Goal: Task Accomplishment & Management: Manage account settings

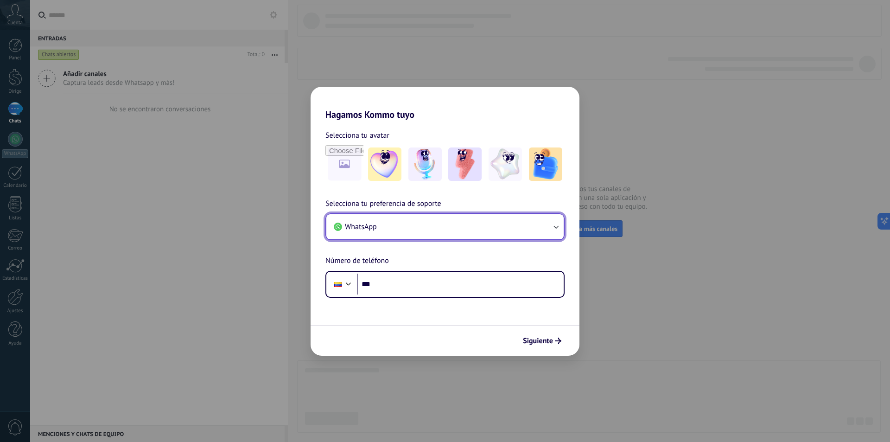
click at [517, 222] on button "WhatsApp" at bounding box center [444, 226] width 237 height 25
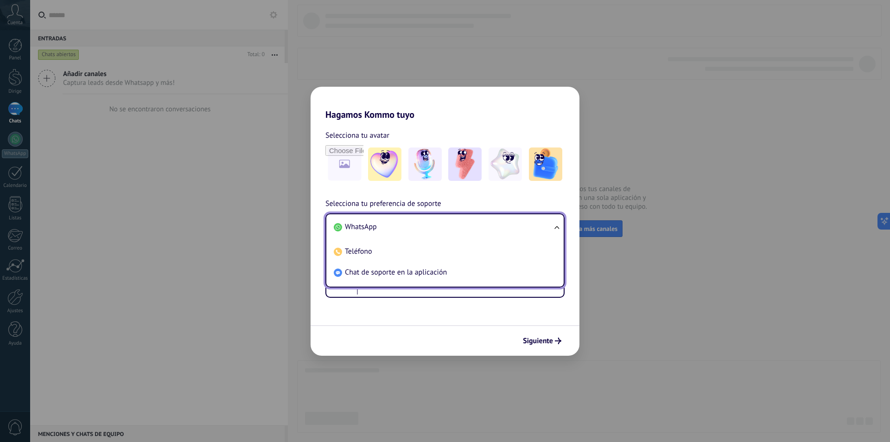
click at [536, 221] on li "WhatsApp" at bounding box center [443, 226] width 226 height 21
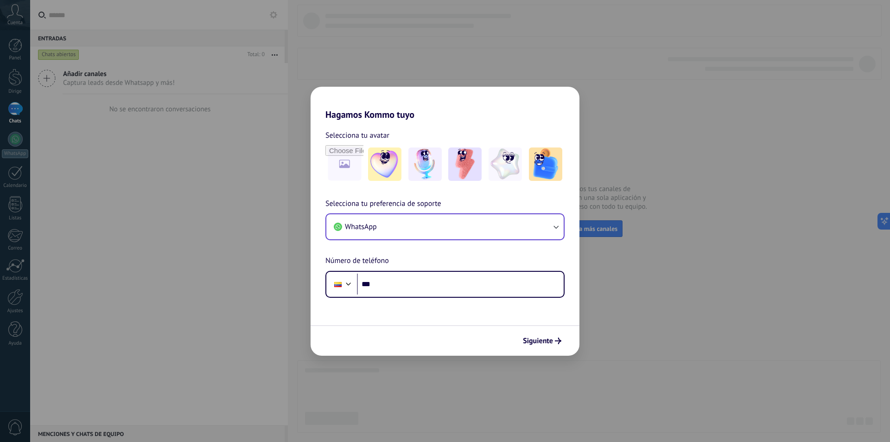
click at [144, 260] on div "Hagamos Kommo tuyo Selecciona tu avatar Selecciona tu preferencia de soporte Wh…" at bounding box center [445, 221] width 890 height 442
click at [667, 235] on div "Hagamos Kommo tuyo Selecciona tu avatar Selecciona tu preferencia de soporte Wh…" at bounding box center [445, 221] width 890 height 442
drag, startPoint x: 667, startPoint y: 235, endPoint x: 665, endPoint y: 240, distance: 6.0
click at [667, 238] on div "Hagamos Kommo tuyo Selecciona tu avatar Selecciona tu preferencia de soporte Wh…" at bounding box center [445, 221] width 890 height 442
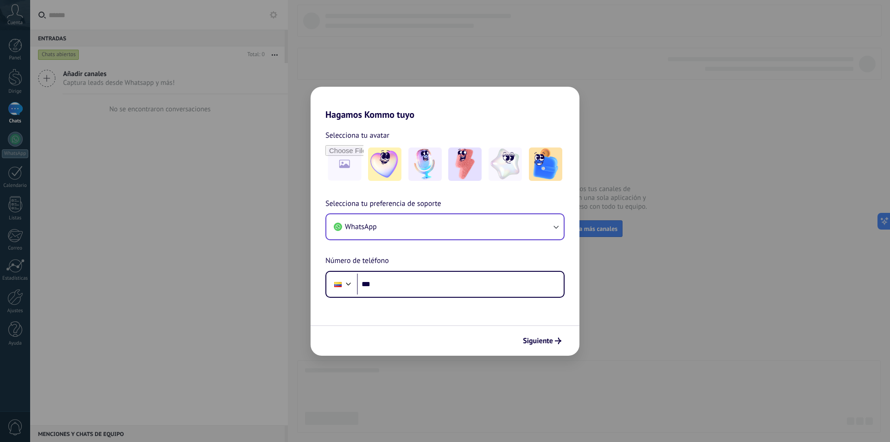
click at [404, 412] on div "Hagamos Kommo tuyo Selecciona tu avatar Selecciona tu preferencia de soporte Wh…" at bounding box center [445, 221] width 890 height 442
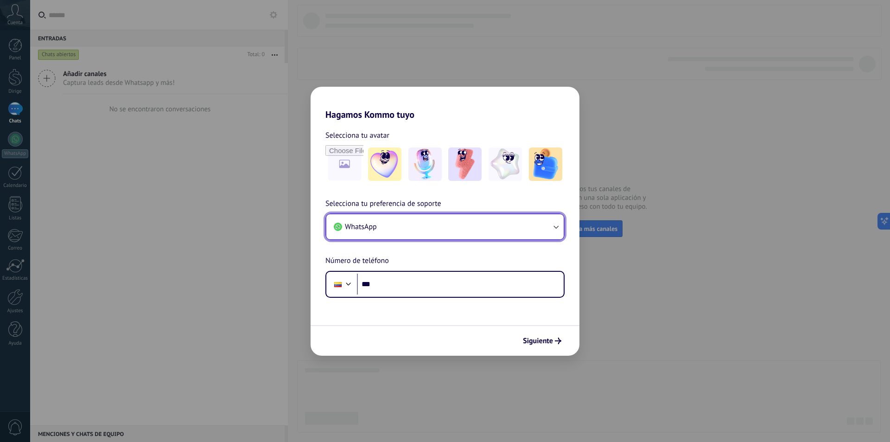
click at [486, 237] on button "WhatsApp" at bounding box center [444, 226] width 237 height 25
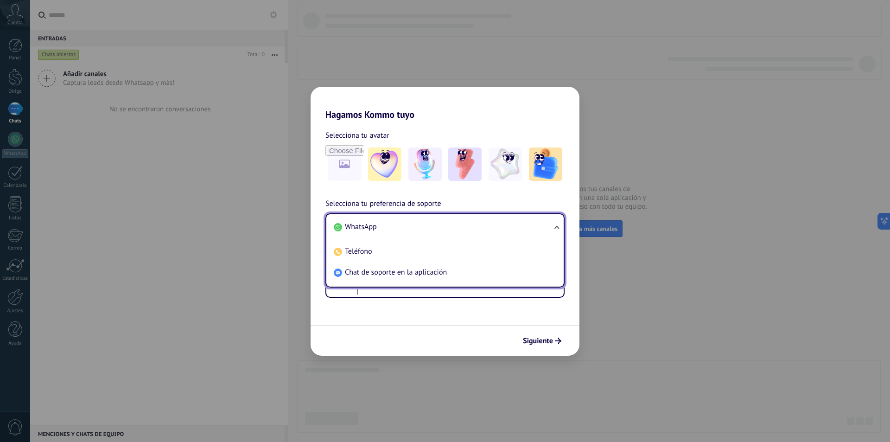
click at [368, 227] on font "WhatsApp" at bounding box center [361, 226] width 32 height 9
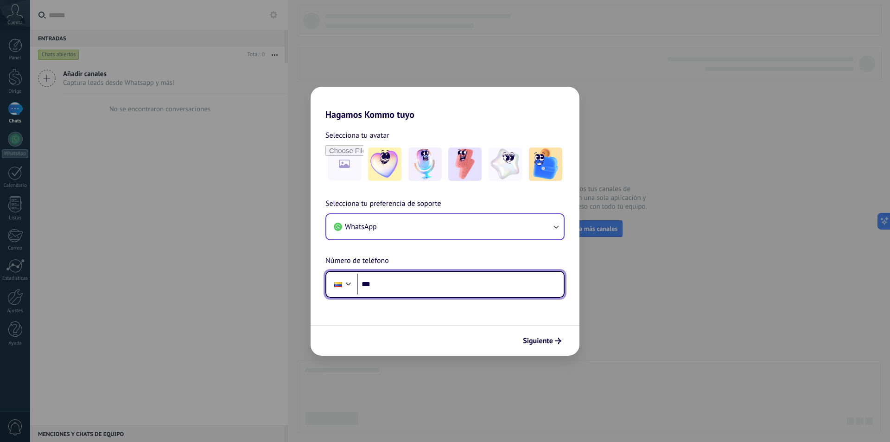
click at [387, 283] on input "***" at bounding box center [460, 284] width 207 height 21
type input "**********"
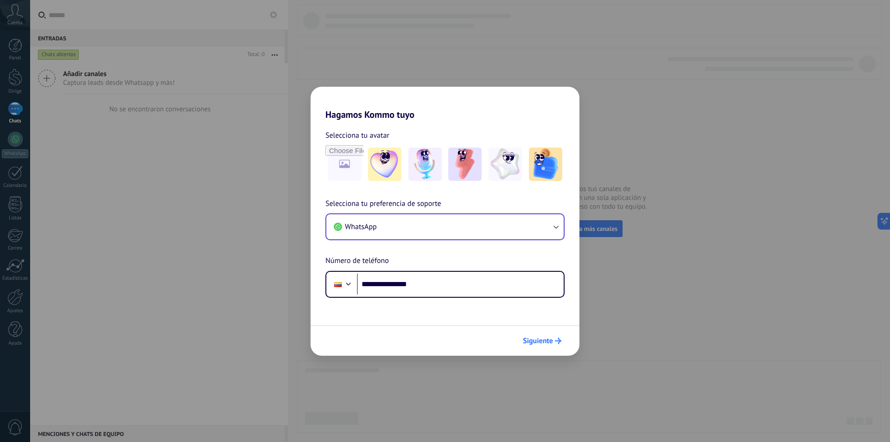
click at [537, 340] on font "Siguiente" at bounding box center [538, 340] width 30 height 9
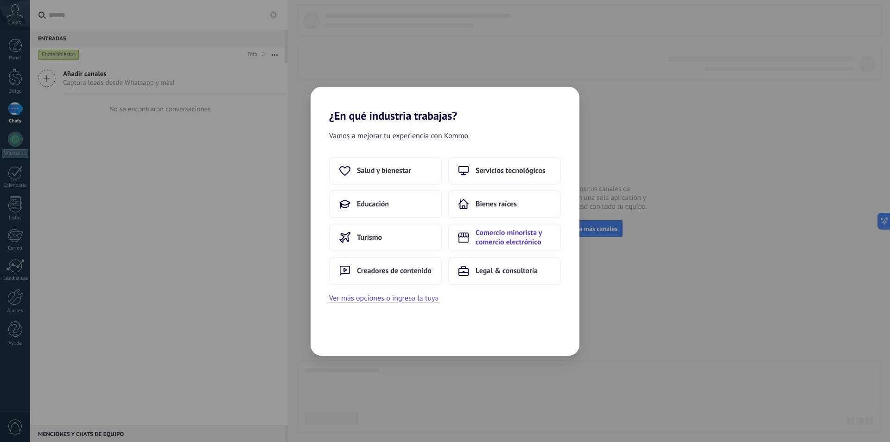
click at [508, 234] on font "Comercio minorista y comercio electrónico" at bounding box center [509, 237] width 66 height 19
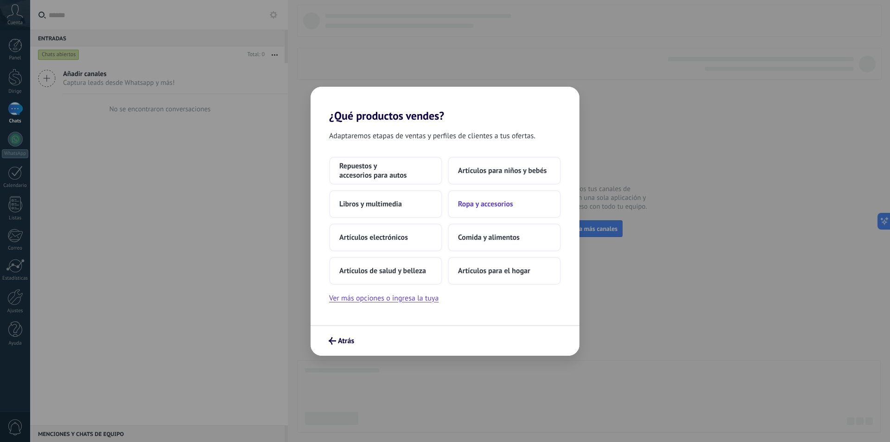
click at [490, 206] on font "Ropa y accesorios" at bounding box center [485, 203] width 55 height 9
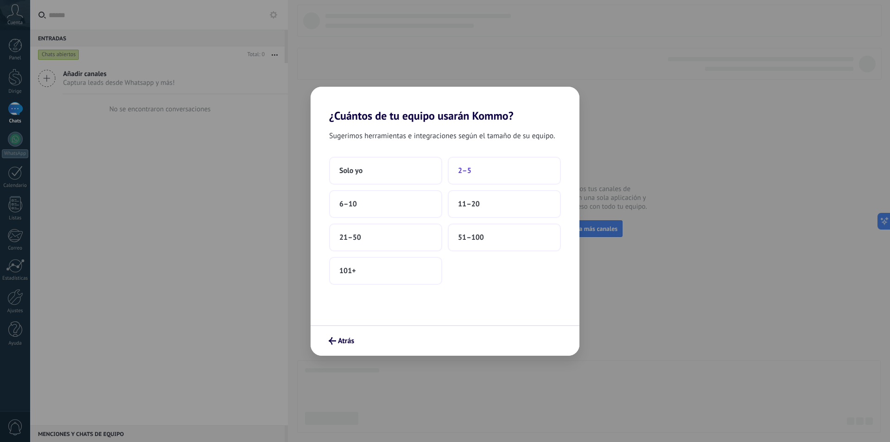
click at [492, 165] on button "2–5" at bounding box center [504, 171] width 113 height 28
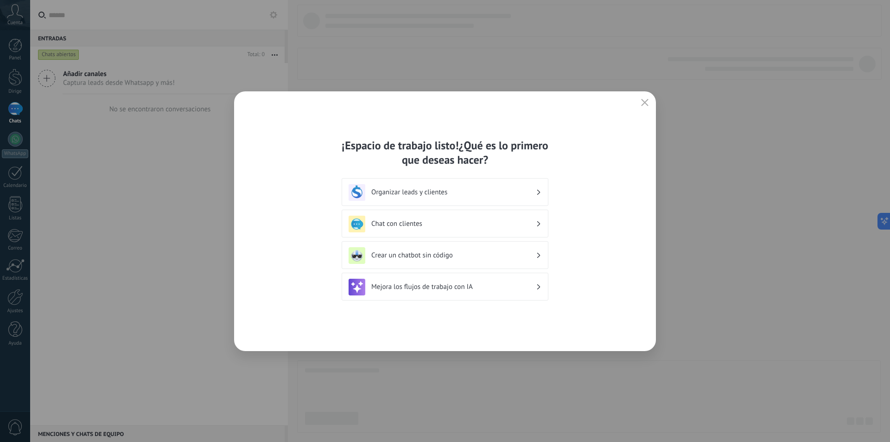
click at [420, 225] on font "Chat con clientes" at bounding box center [396, 223] width 51 height 9
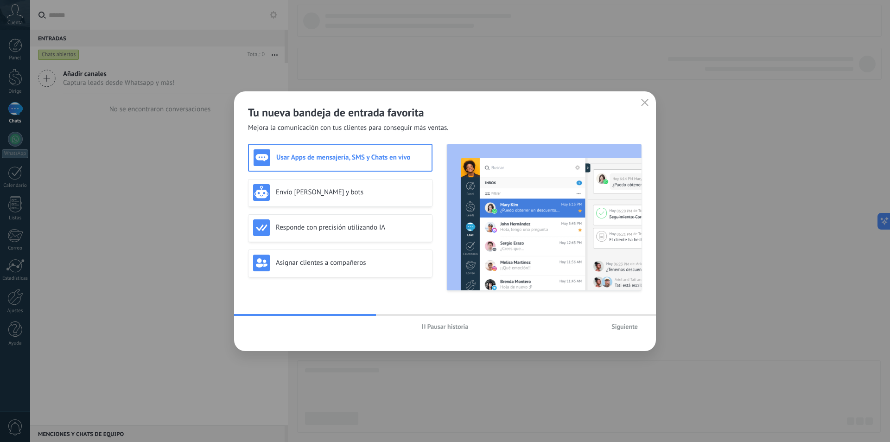
click at [442, 327] on font "Pausar historia" at bounding box center [447, 326] width 41 height 8
click at [624, 326] on font "Siguiente" at bounding box center [624, 326] width 26 height 8
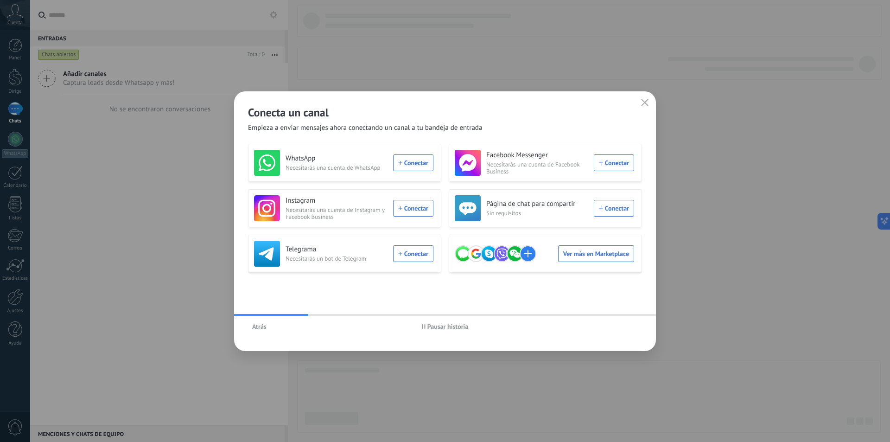
click at [449, 328] on font "Pausar historia" at bounding box center [447, 326] width 41 height 8
click at [259, 326] on font "Atrás" at bounding box center [259, 326] width 14 height 8
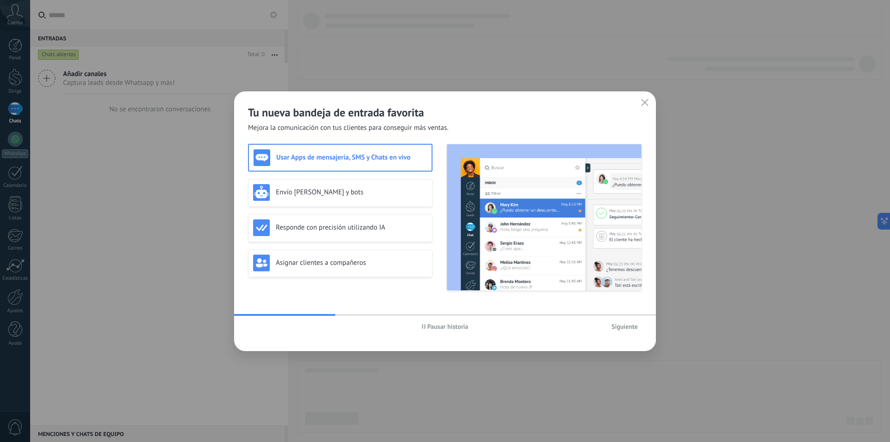
click at [353, 156] on font "Usar Apps de mensajería, SMS y Chats en vivo" at bounding box center [343, 157] width 134 height 9
click at [346, 193] on font "Envío [PERSON_NAME] y bots" at bounding box center [320, 192] width 88 height 9
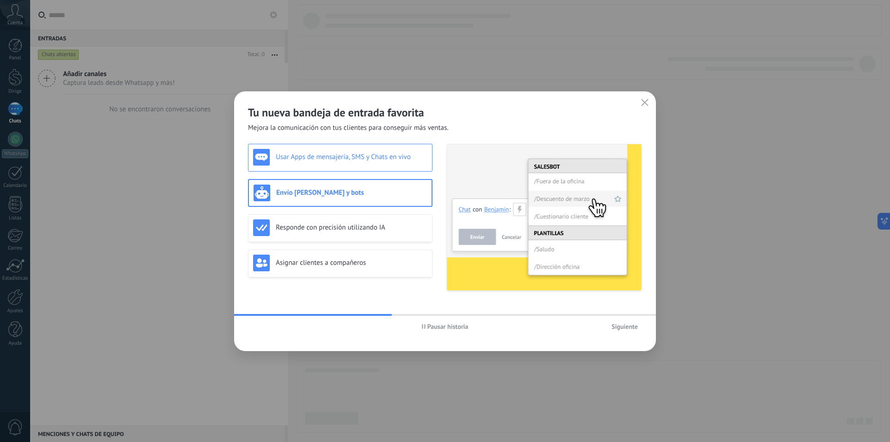
click at [346, 156] on font "Usar Apps de mensajería, SMS y Chats en vivo" at bounding box center [343, 157] width 135 height 9
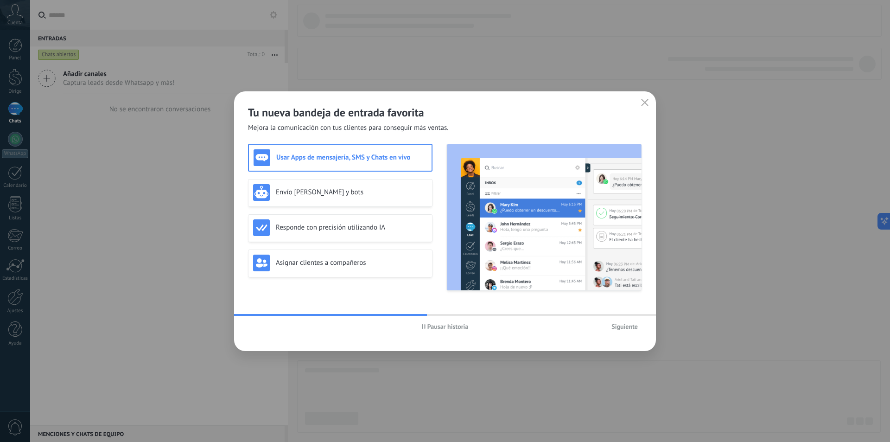
click at [631, 326] on font "Siguiente" at bounding box center [624, 326] width 26 height 8
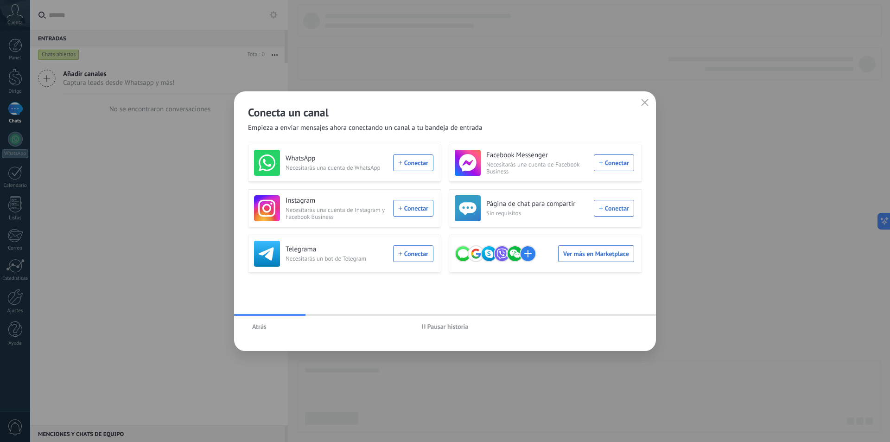
click at [454, 328] on font "Pausar historia" at bounding box center [447, 326] width 41 height 8
click at [648, 102] on icon "button" at bounding box center [644, 102] width 7 height 7
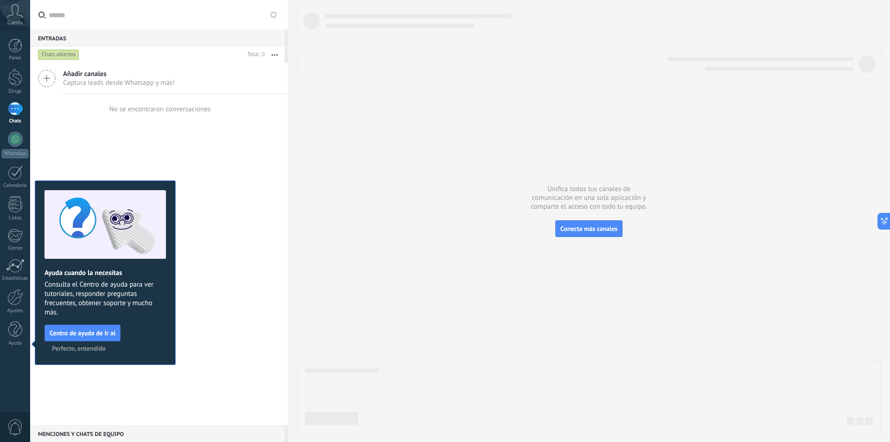
click at [222, 366] on div "Añadir canales Captura leads desde Whatsapp y más! No se encontraron conversaci…" at bounding box center [159, 244] width 258 height 362
click at [2, 289] on link "Ajustes" at bounding box center [15, 301] width 30 height 25
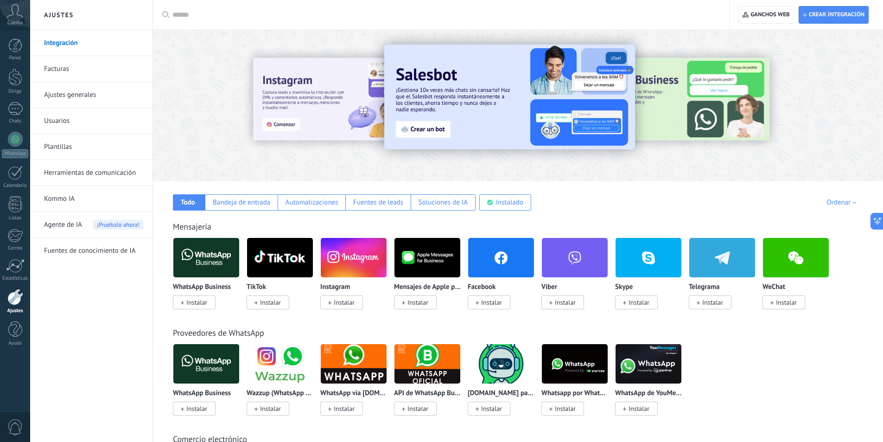
click at [204, 261] on img at bounding box center [206, 257] width 66 height 45
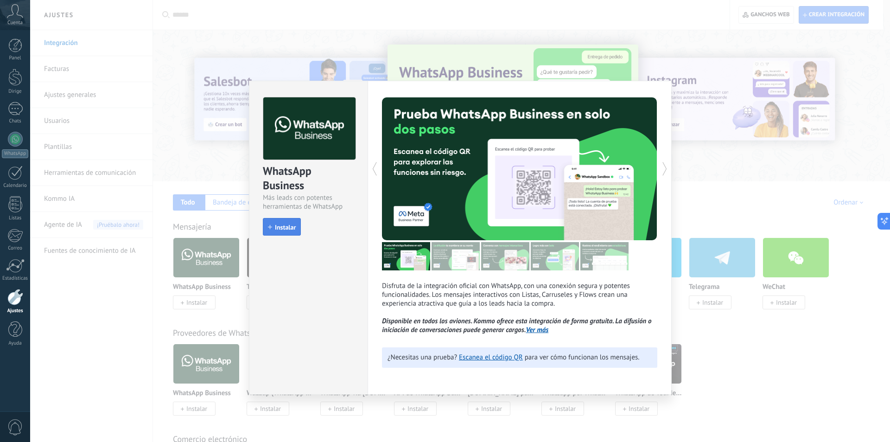
click at [290, 232] on button "Instalar" at bounding box center [282, 227] width 38 height 18
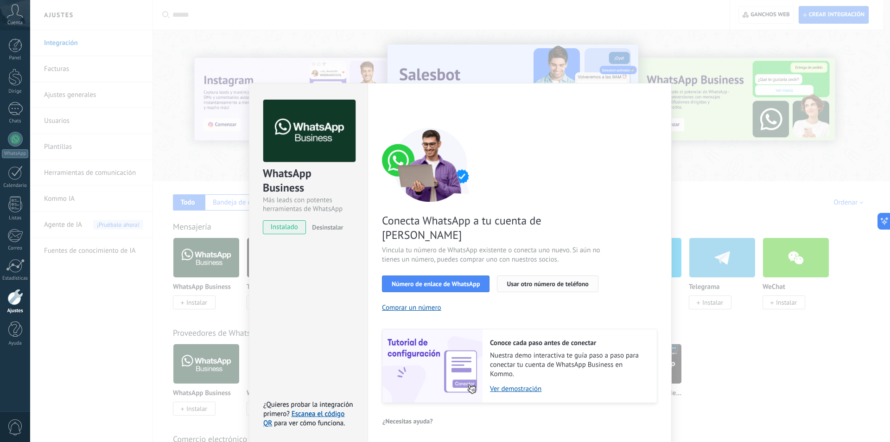
click at [566, 280] on font "Usar otro número de teléfono" at bounding box center [548, 284] width 82 height 8
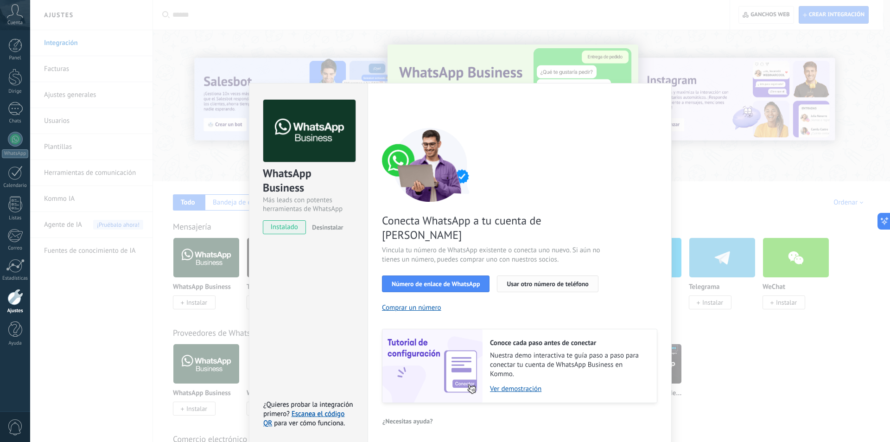
click at [585, 280] on font "Usar otro número de teléfono" at bounding box center [548, 284] width 82 height 8
click at [755, 358] on div "WhatsApp Business Más leads con potentes herramientas de WhatsApp instalado Des…" at bounding box center [460, 221] width 860 height 442
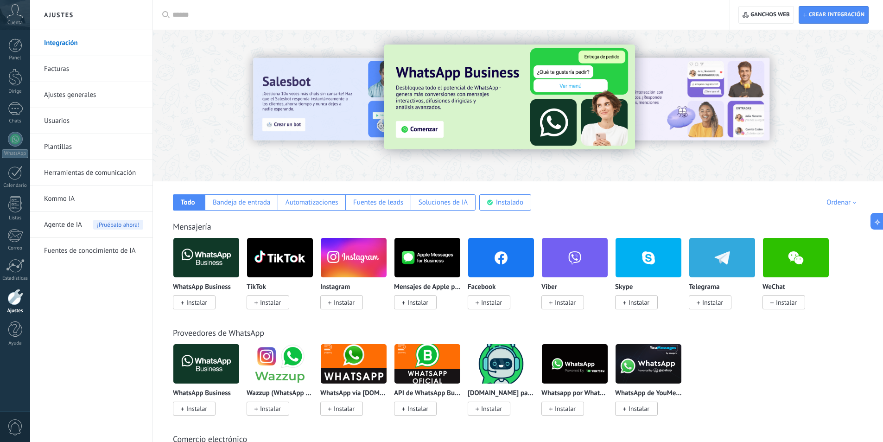
click at [195, 257] on img at bounding box center [206, 257] width 66 height 45
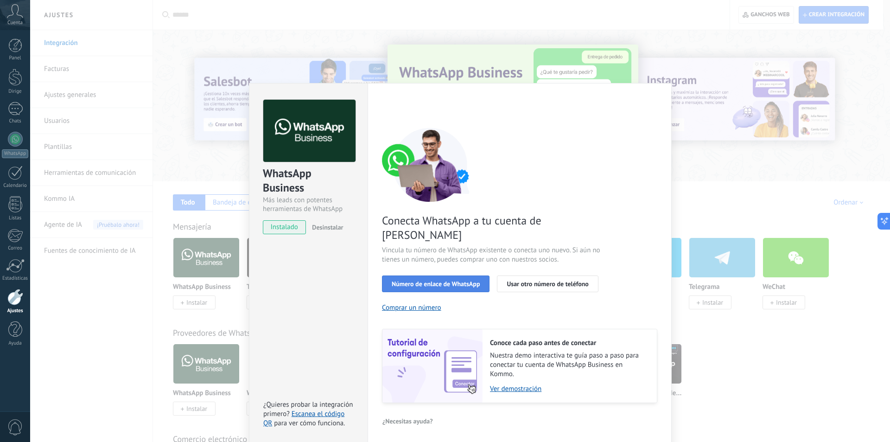
click at [445, 280] on font "Número de enlace de WhatsApp" at bounding box center [436, 284] width 88 height 8
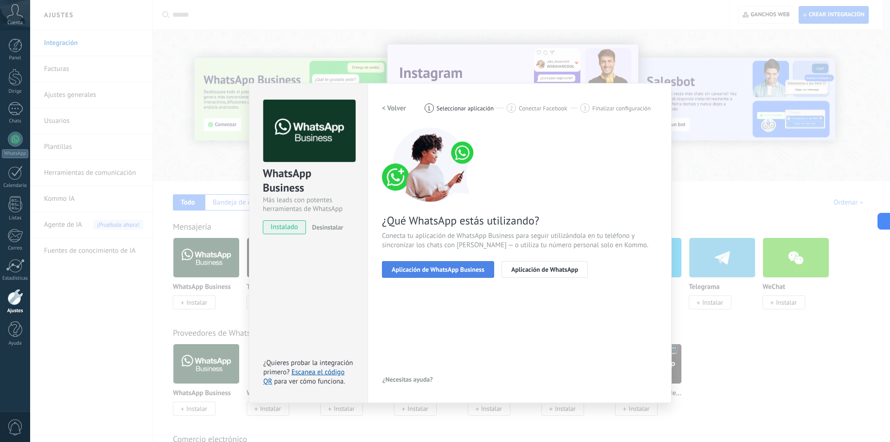
click at [434, 266] on font "Aplicación de WhatsApp Business" at bounding box center [438, 269] width 93 height 8
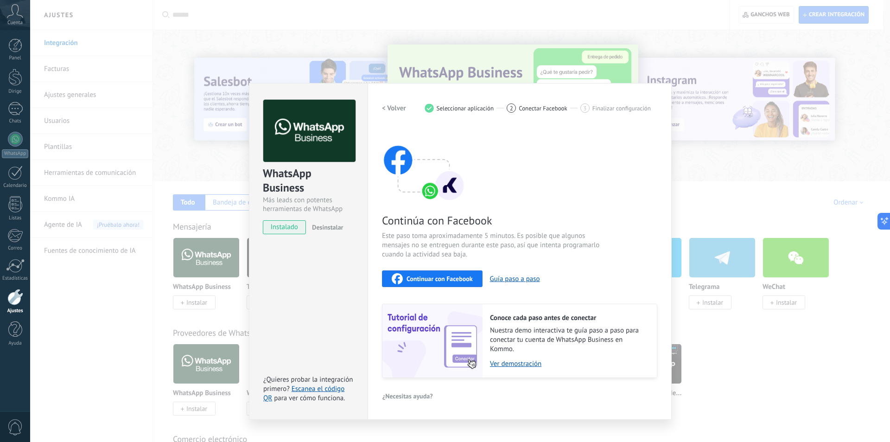
click at [427, 279] on font "Continuar con Facebook" at bounding box center [440, 278] width 66 height 8
drag, startPoint x: 799, startPoint y: 404, endPoint x: 793, endPoint y: 392, distance: 13.7
click at [799, 404] on div "WhatsApp Business Más leads con potentes herramientas de WhatsApp instalado Des…" at bounding box center [460, 221] width 860 height 442
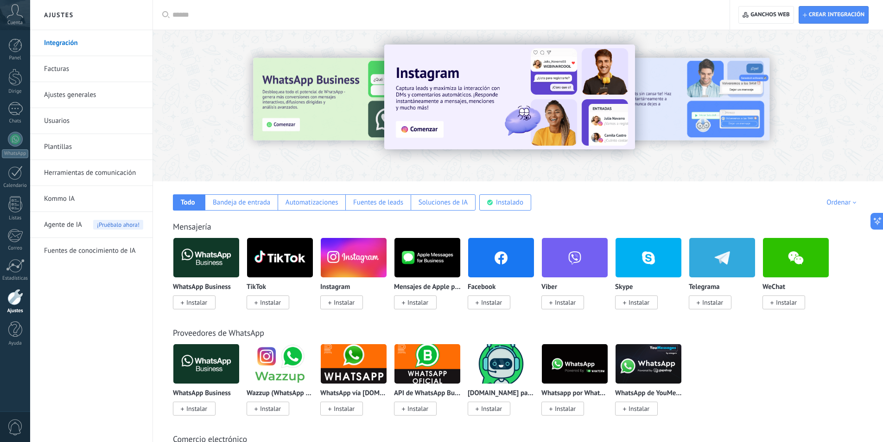
click at [187, 265] on img at bounding box center [206, 257] width 66 height 45
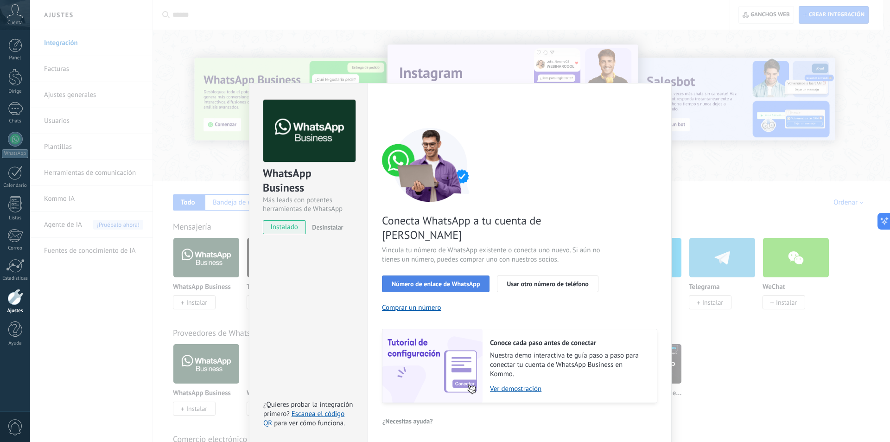
click at [475, 280] on font "Número de enlace de WhatsApp" at bounding box center [436, 284] width 88 height 8
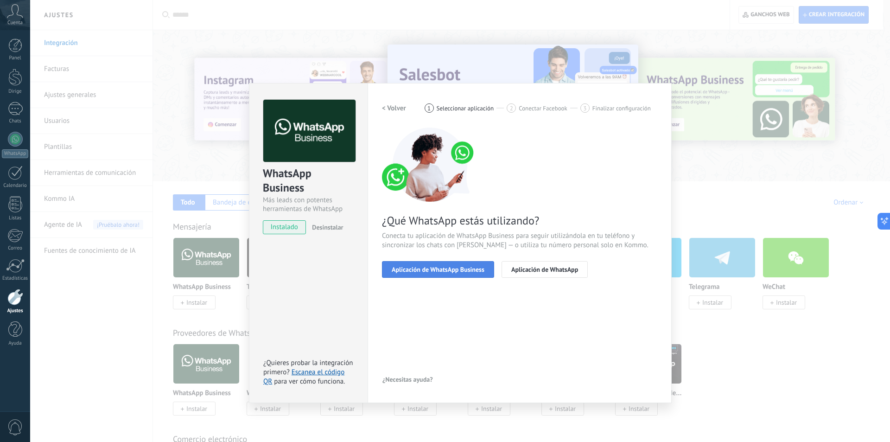
click at [448, 265] on font "Aplicación de WhatsApp Business" at bounding box center [438, 269] width 93 height 8
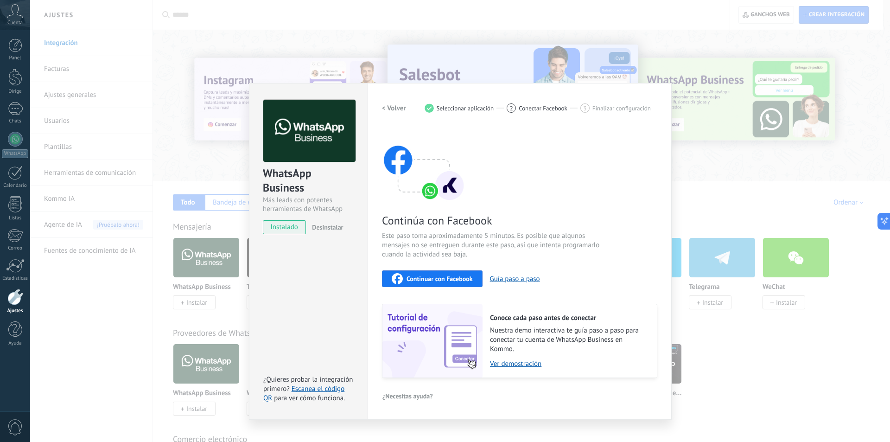
click at [443, 278] on font "Continuar con Facebook" at bounding box center [440, 278] width 66 height 8
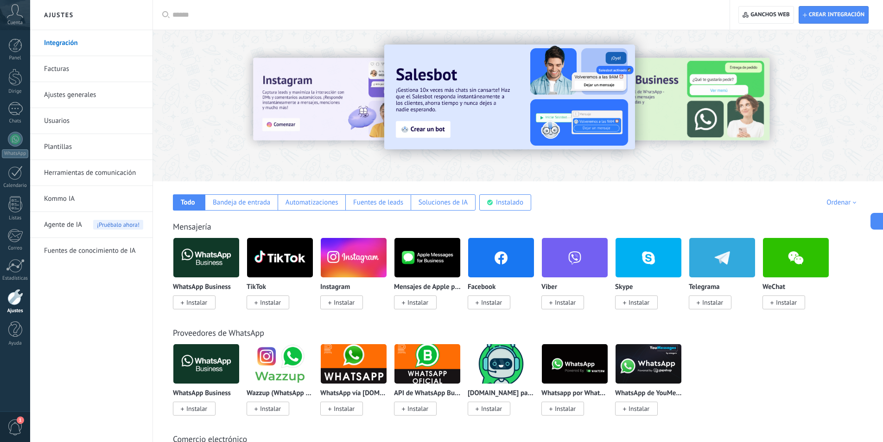
click at [203, 261] on img at bounding box center [206, 257] width 66 height 45
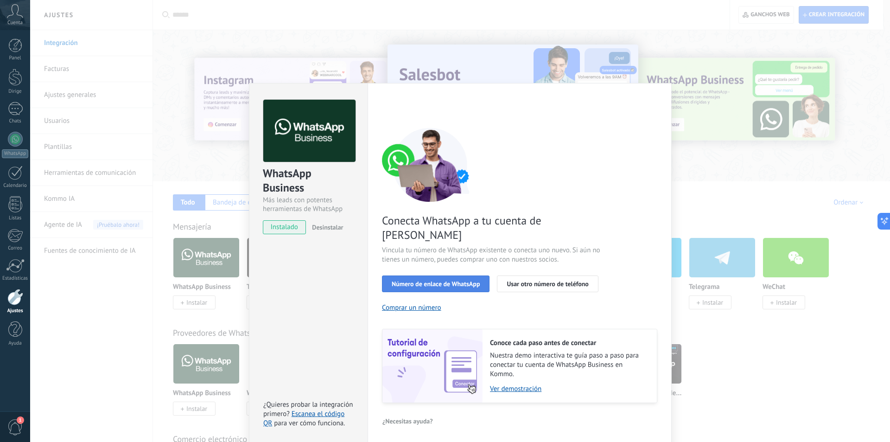
click at [420, 280] on font "Número de enlace de WhatsApp" at bounding box center [436, 284] width 88 height 8
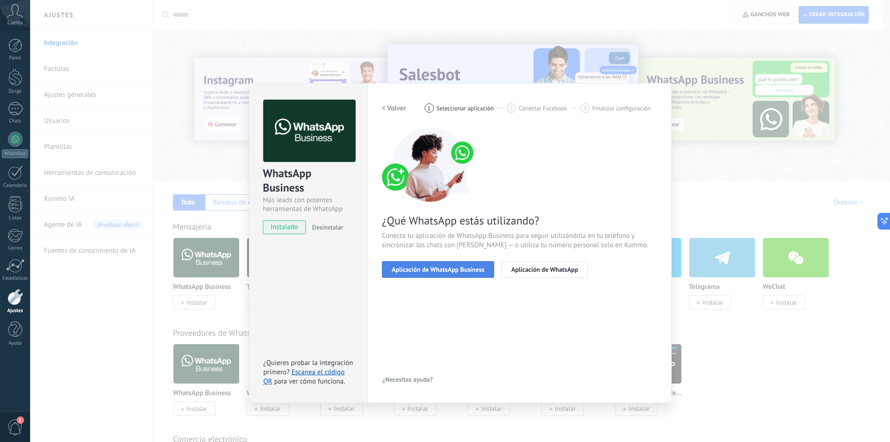
click at [441, 269] on font "Aplicación de WhatsApp Business" at bounding box center [438, 269] width 93 height 8
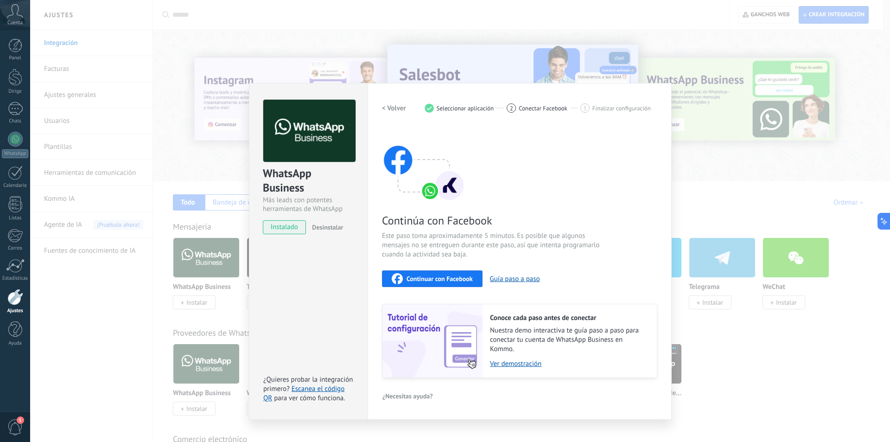
click at [454, 273] on div "Continuar con Facebook" at bounding box center [432, 278] width 81 height 11
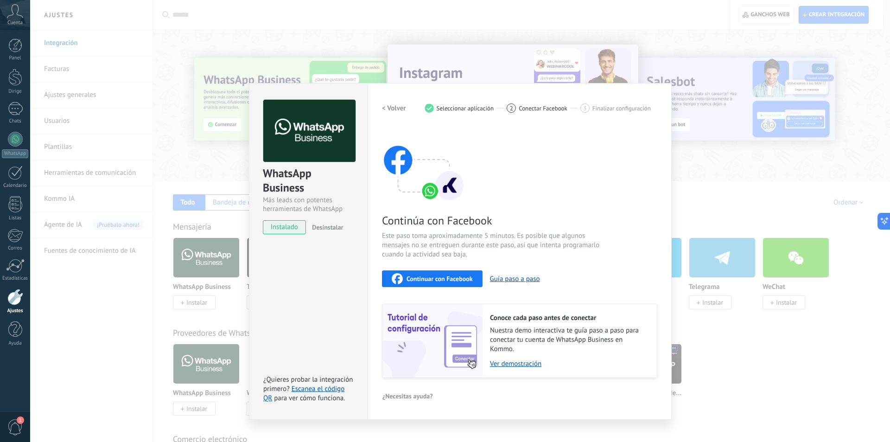
click at [91, 312] on div "WhatsApp Business Más leads con potentes herramientas de WhatsApp instalado Des…" at bounding box center [460, 221] width 860 height 442
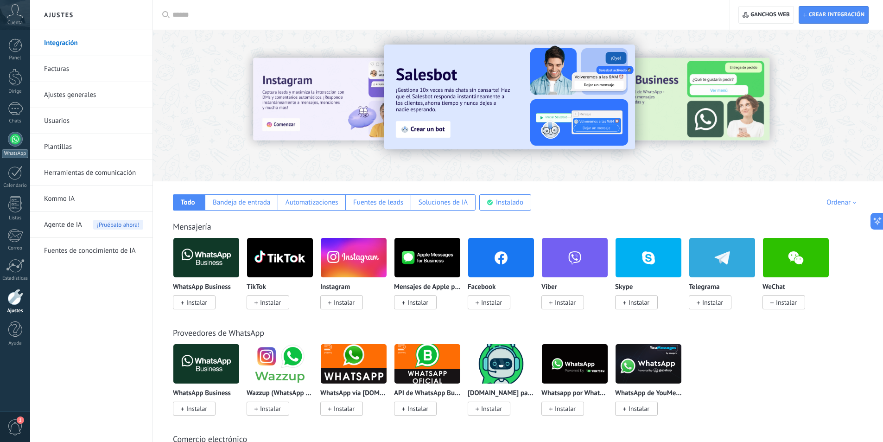
click at [12, 134] on div at bounding box center [15, 139] width 15 height 15
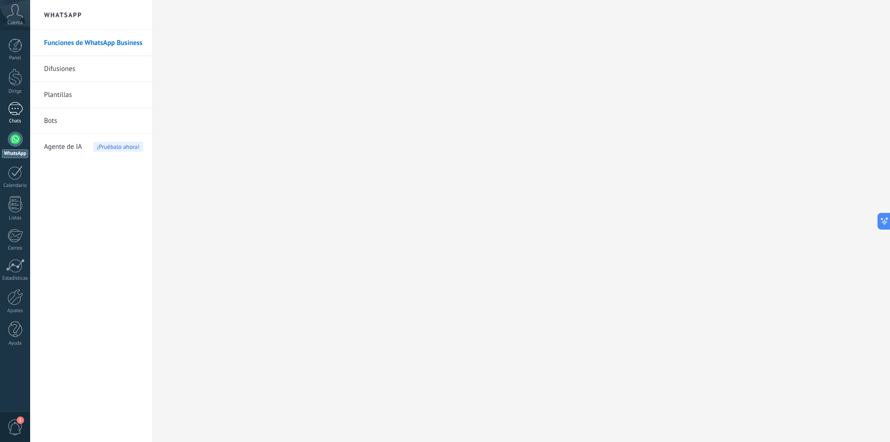
click at [17, 105] on div at bounding box center [15, 108] width 15 height 13
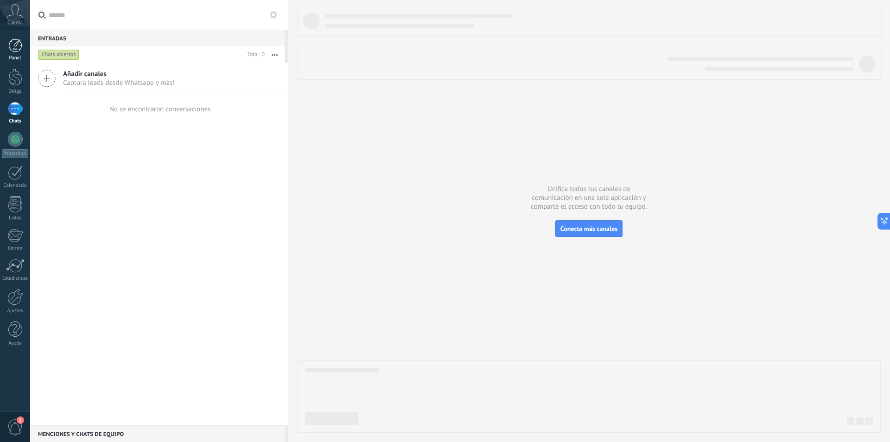
click at [14, 48] on div at bounding box center [15, 45] width 14 height 14
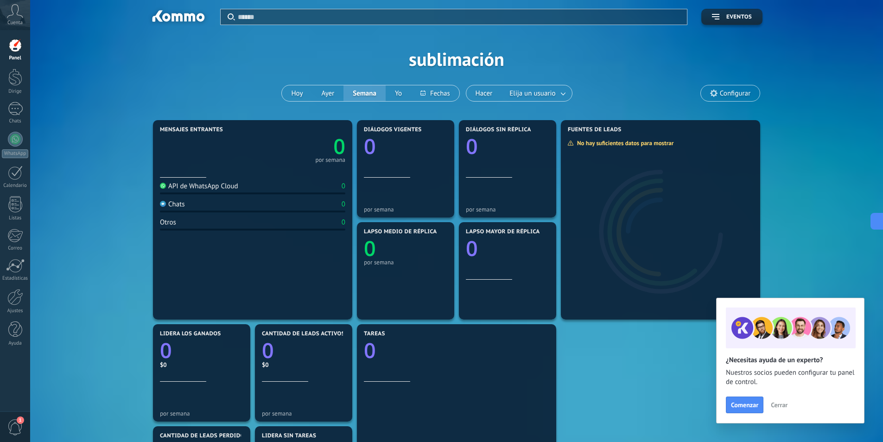
click at [478, 60] on div "Aplicar Eventos sublimación [DATE] [DATE] Semana Yo Hacer Elija un usuario Conf…" at bounding box center [456, 59] width 825 height 118
click at [743, 91] on font "Configurar" at bounding box center [735, 93] width 31 height 9
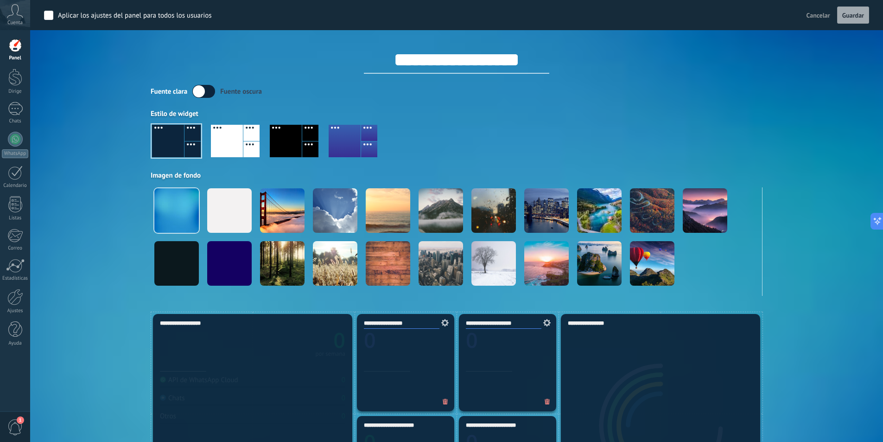
drag, startPoint x: 86, startPoint y: 67, endPoint x: 77, endPoint y: 70, distance: 9.4
click at [86, 67] on div "Aplicar Eventos sublimación [DATE] [DATE] Semana Yo Hacer Elija un usuario Conf…" at bounding box center [456, 156] width 825 height 312
click at [15, 51] on div at bounding box center [15, 45] width 14 height 14
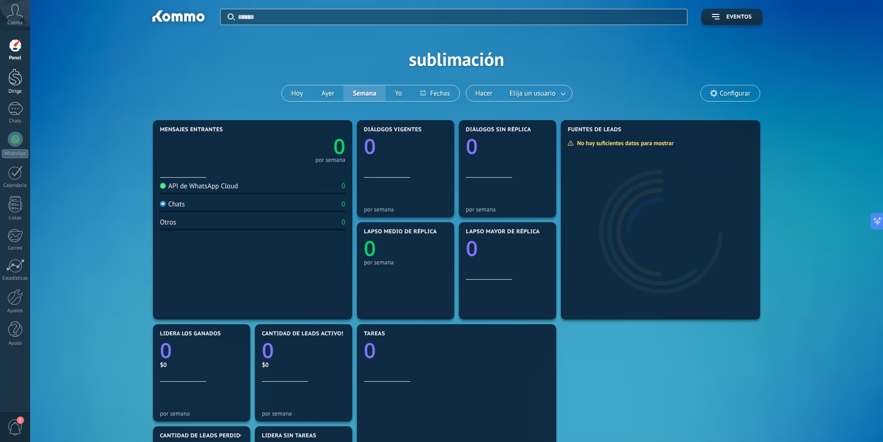
click at [17, 80] on div at bounding box center [15, 77] width 14 height 17
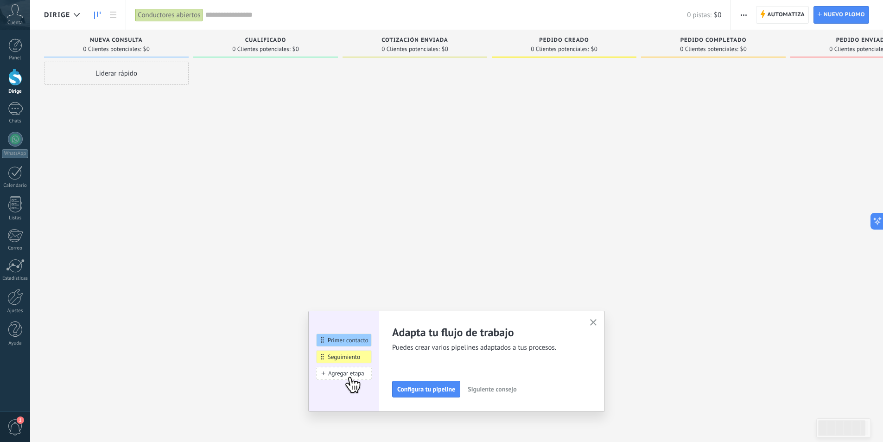
click at [16, 16] on icon at bounding box center [15, 11] width 16 height 14
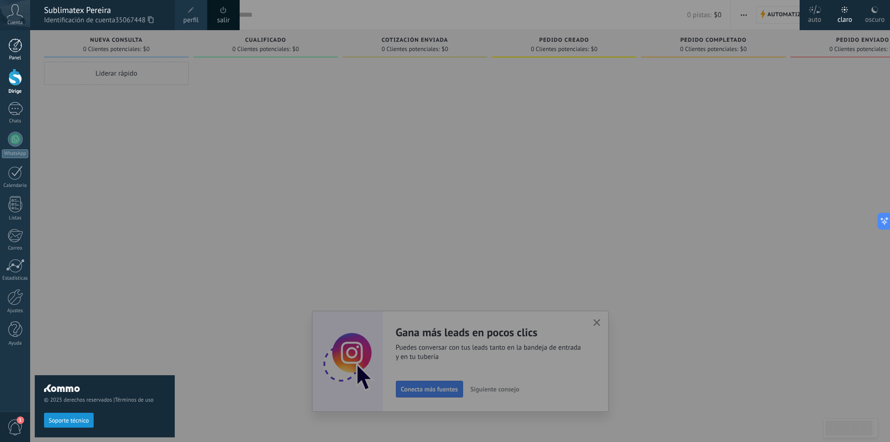
click at [16, 49] on div at bounding box center [15, 45] width 14 height 14
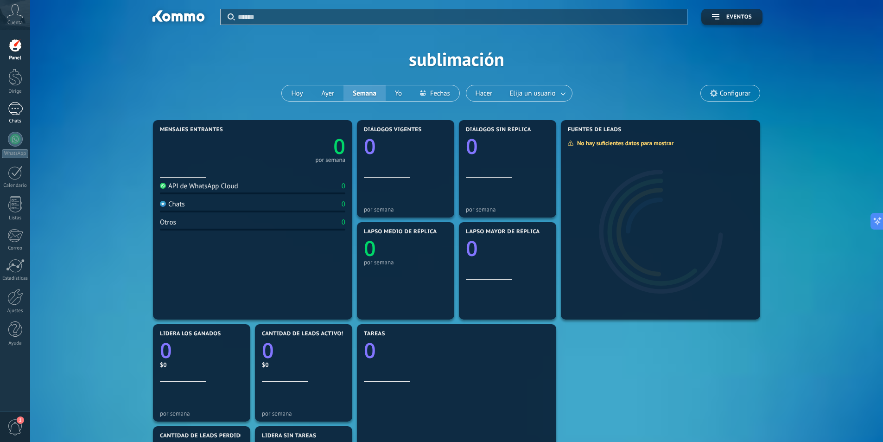
click at [18, 111] on div at bounding box center [15, 108] width 15 height 13
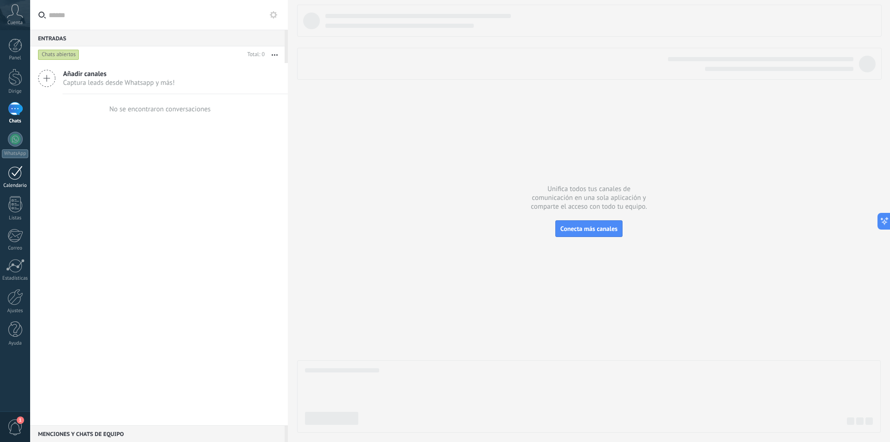
click at [19, 179] on div at bounding box center [15, 173] width 15 height 14
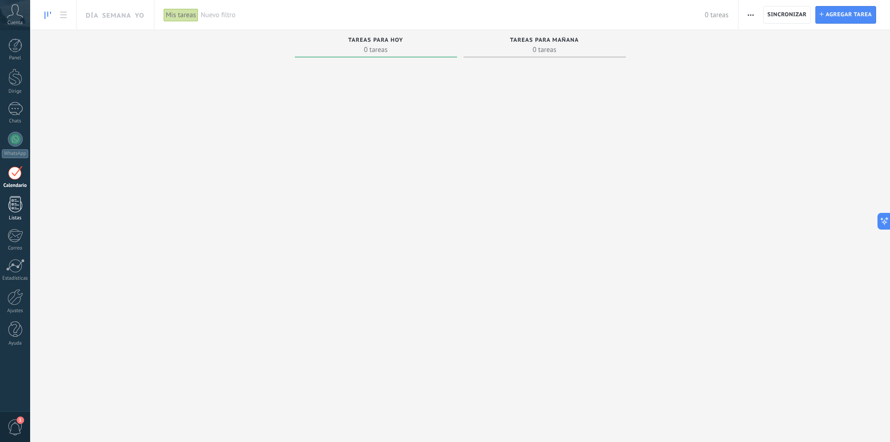
click at [17, 207] on div at bounding box center [15, 204] width 14 height 16
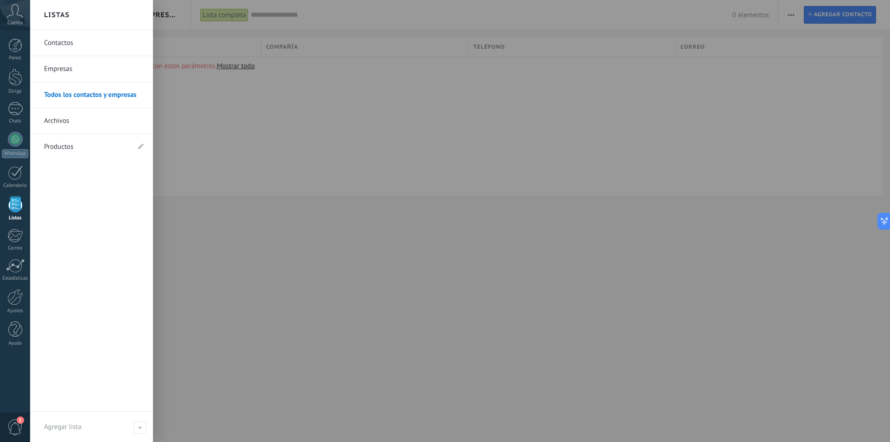
click at [74, 43] on link "Contactos" at bounding box center [94, 43] width 100 height 26
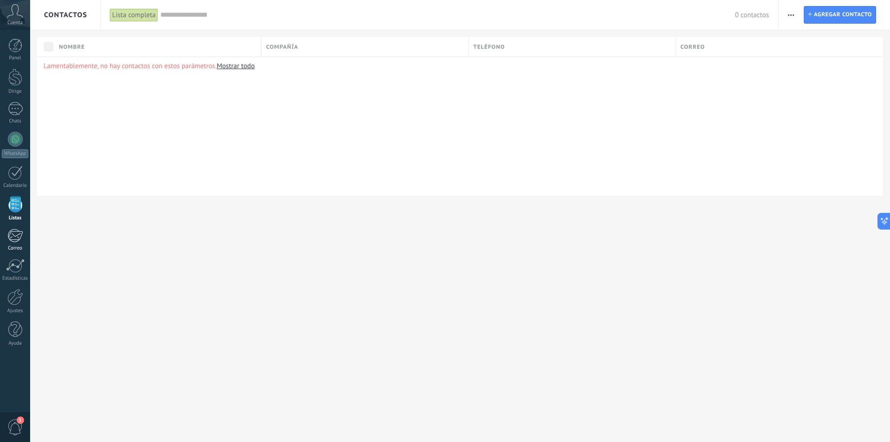
click at [17, 243] on link "Correo" at bounding box center [15, 240] width 30 height 23
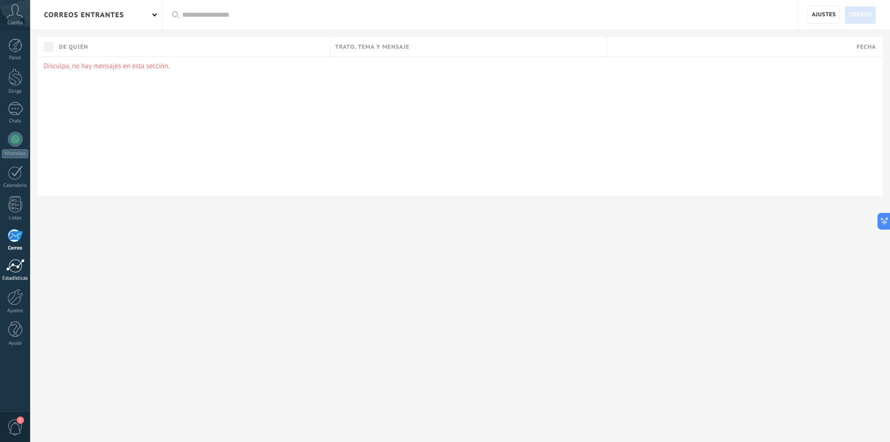
click at [12, 259] on div at bounding box center [15, 266] width 19 height 14
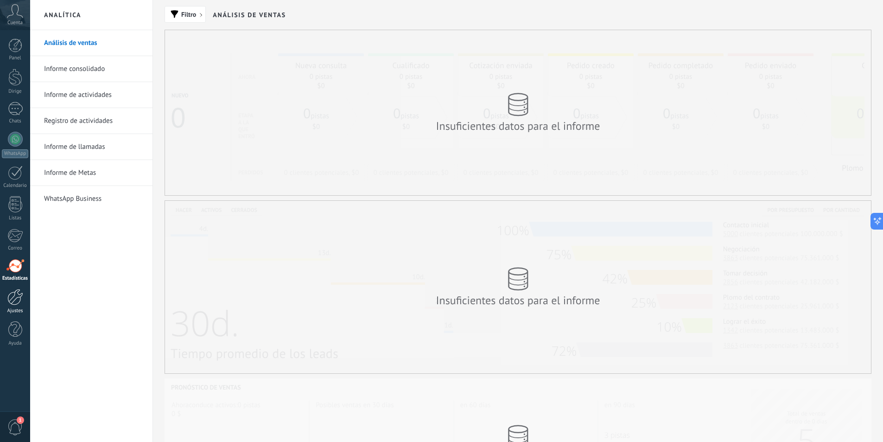
click at [16, 298] on div at bounding box center [15, 297] width 16 height 16
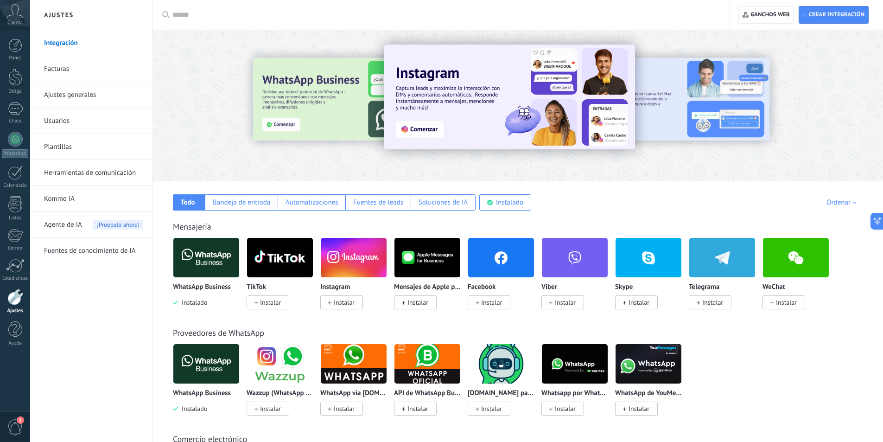
click at [76, 71] on link "Facturas" at bounding box center [93, 69] width 99 height 26
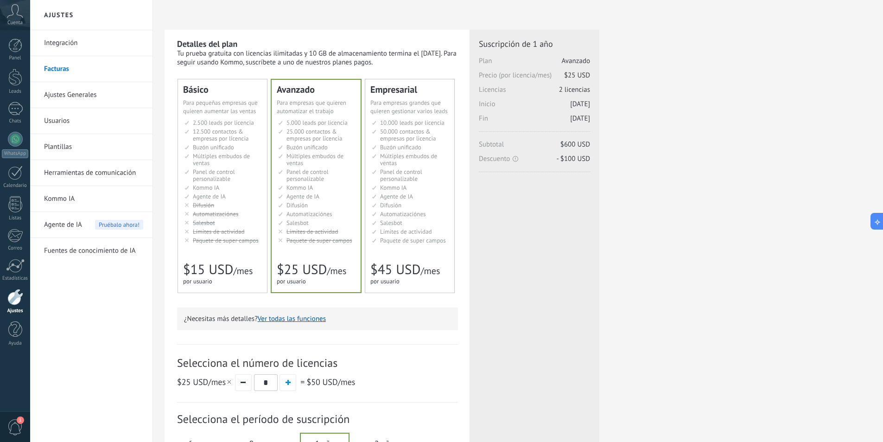
click at [68, 46] on link "Integración" at bounding box center [93, 43] width 99 height 26
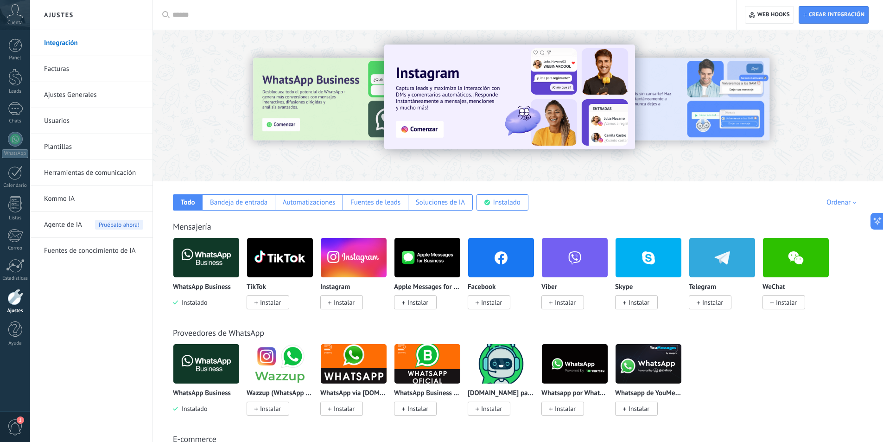
click at [91, 93] on link "Ajustes Generales" at bounding box center [93, 95] width 99 height 26
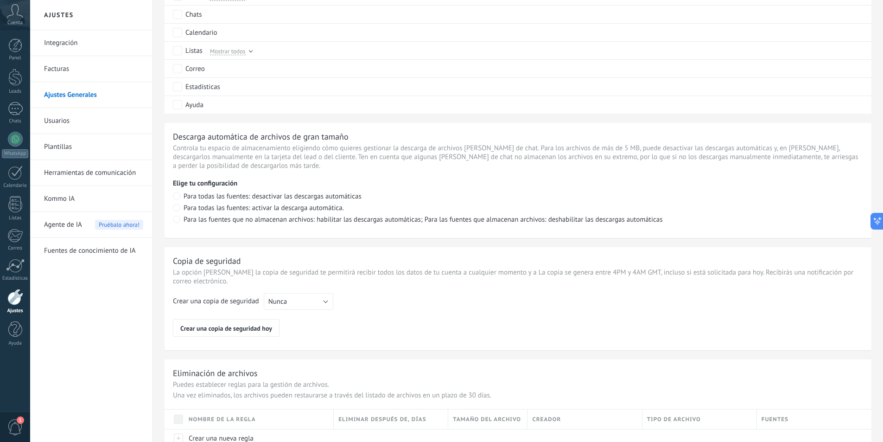
scroll to position [571, 0]
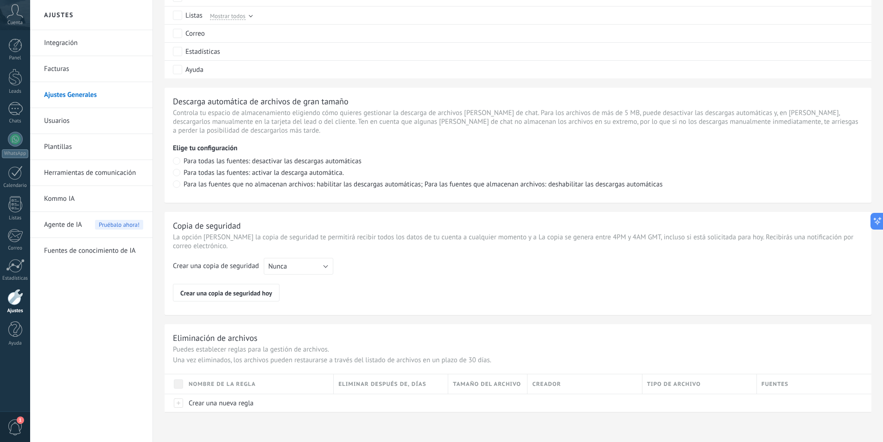
click at [75, 123] on link "Usuarios" at bounding box center [93, 121] width 99 height 26
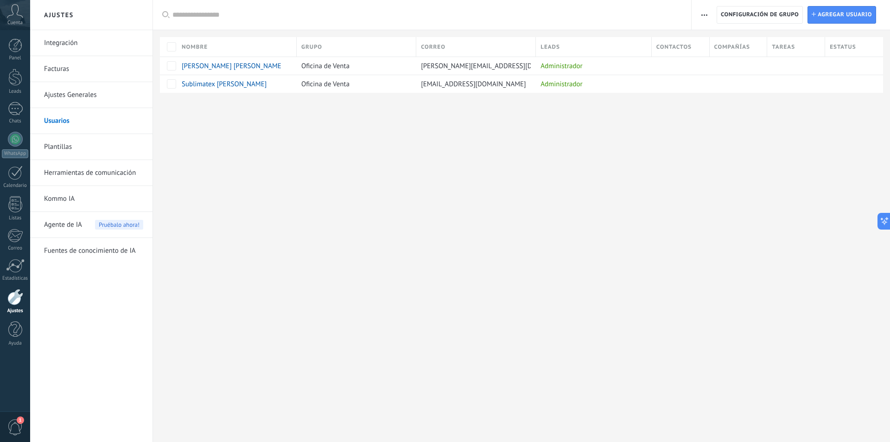
click at [80, 145] on link "Plantillas" at bounding box center [93, 147] width 99 height 26
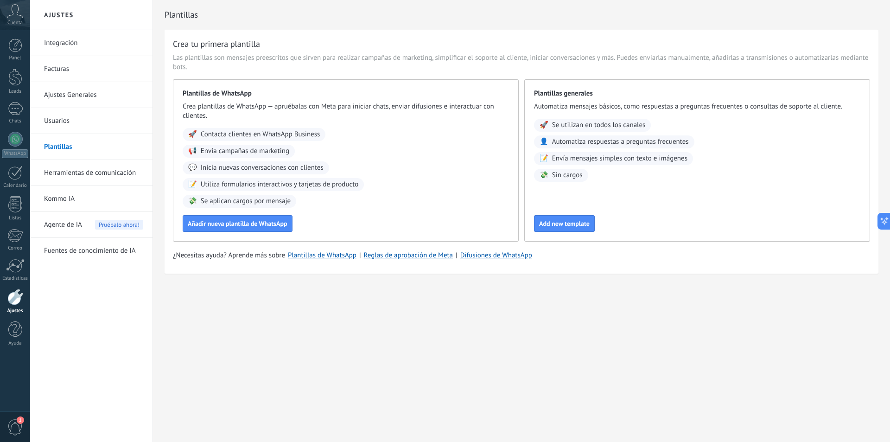
click at [87, 173] on link "Herramientas de comunicación" at bounding box center [93, 173] width 99 height 26
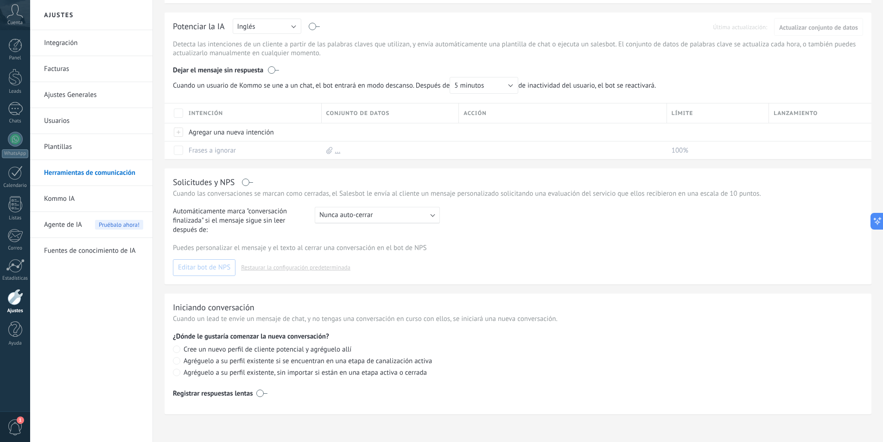
scroll to position [229, 0]
click at [92, 200] on link "Kommo IA" at bounding box center [93, 199] width 99 height 26
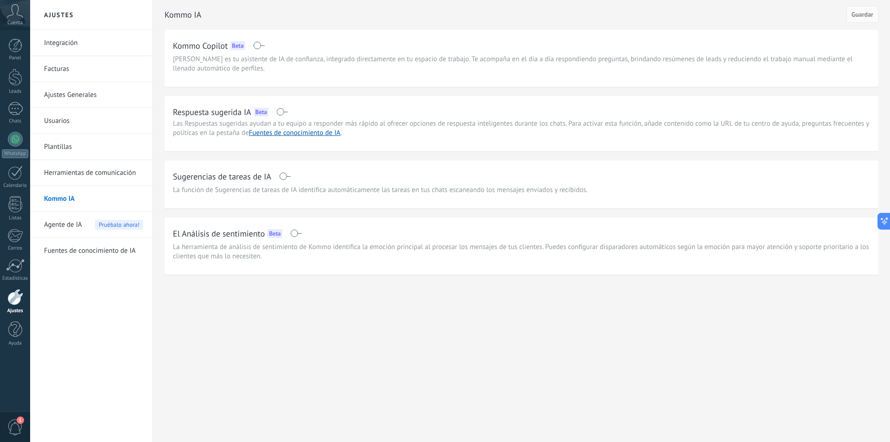
click at [66, 224] on span "Agente de IA" at bounding box center [63, 225] width 38 height 26
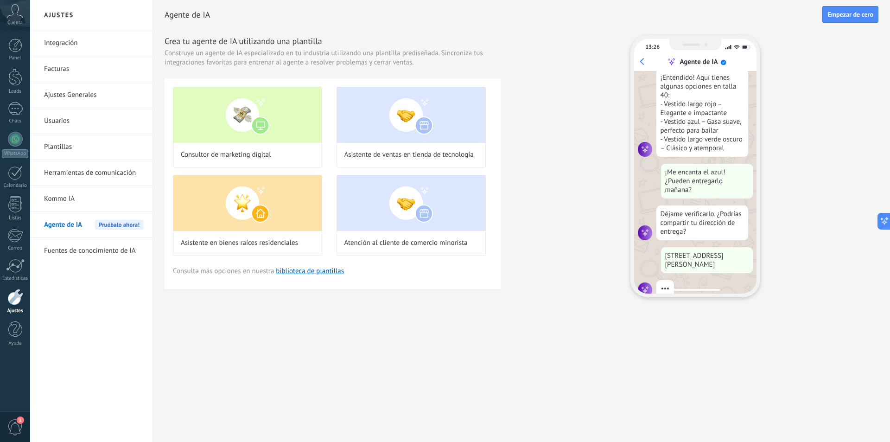
scroll to position [168, 0]
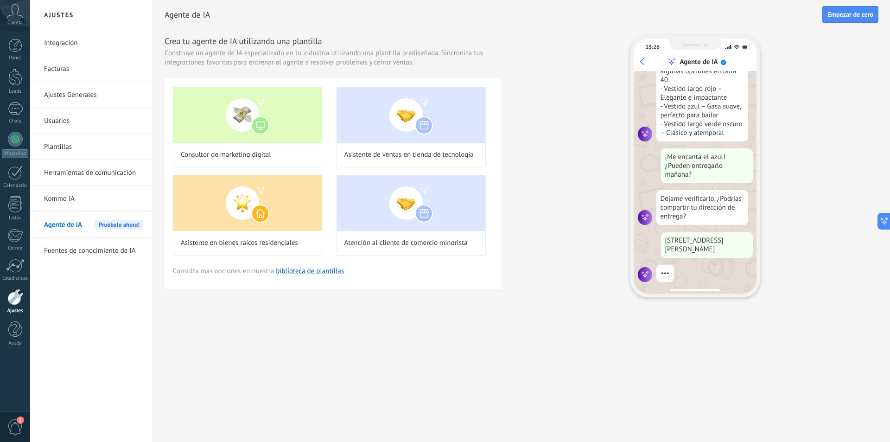
click at [108, 248] on link "Fuentes de conocimiento de IA" at bounding box center [93, 251] width 99 height 26
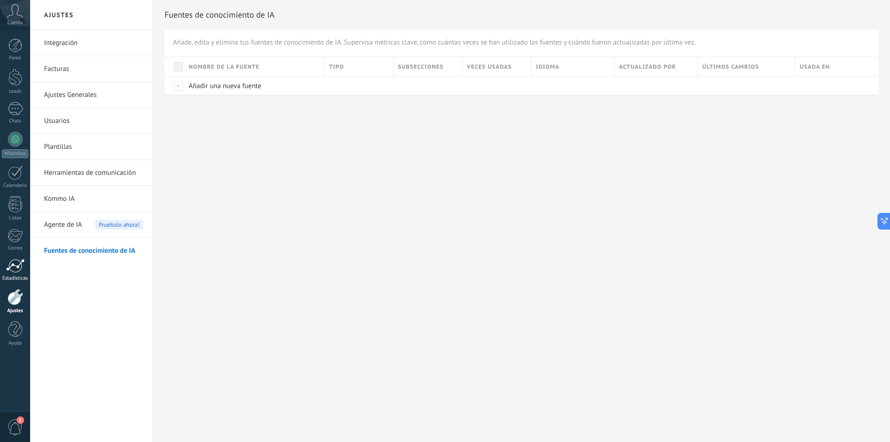
click at [13, 272] on div at bounding box center [15, 266] width 19 height 14
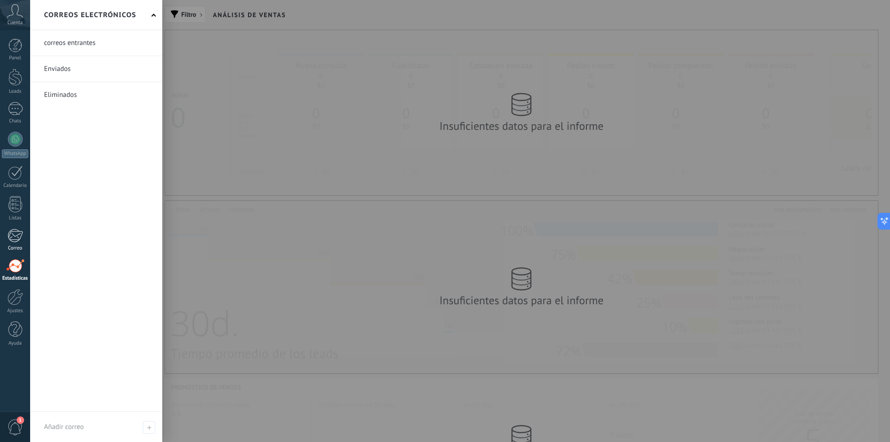
click at [15, 237] on div at bounding box center [14, 236] width 15 height 14
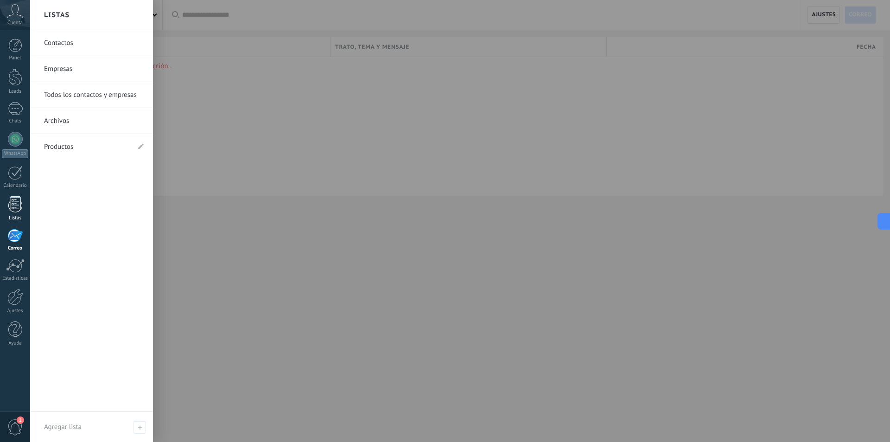
click at [15, 209] on div at bounding box center [15, 204] width 14 height 16
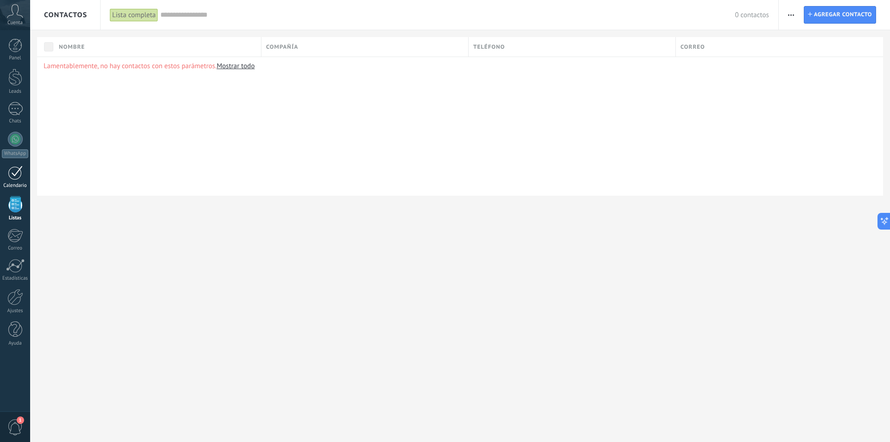
click at [13, 173] on div at bounding box center [15, 173] width 15 height 14
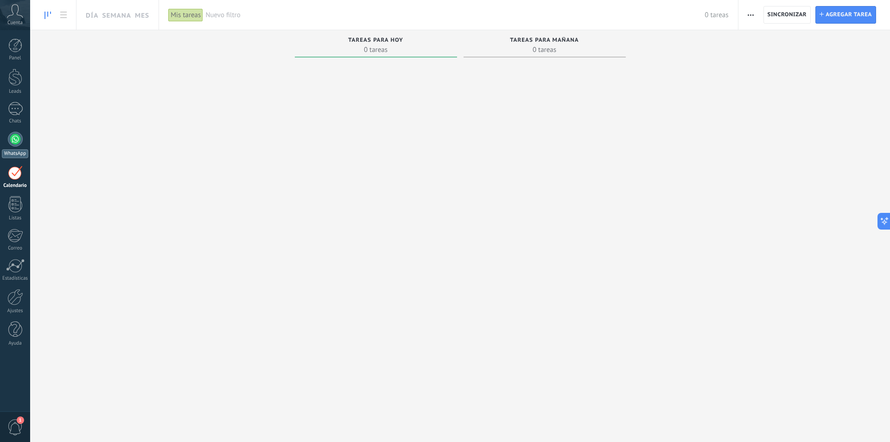
click at [17, 140] on div at bounding box center [15, 139] width 15 height 15
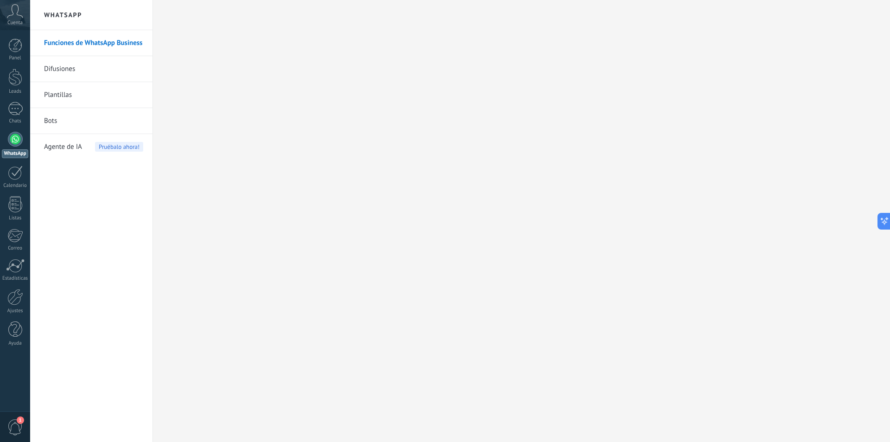
click at [8, 105] on link "Chats" at bounding box center [15, 113] width 30 height 22
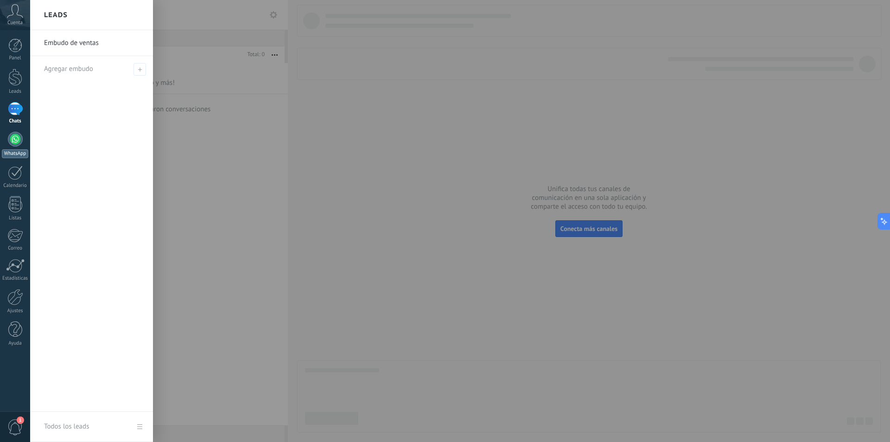
click at [384, 161] on div at bounding box center [475, 221] width 890 height 442
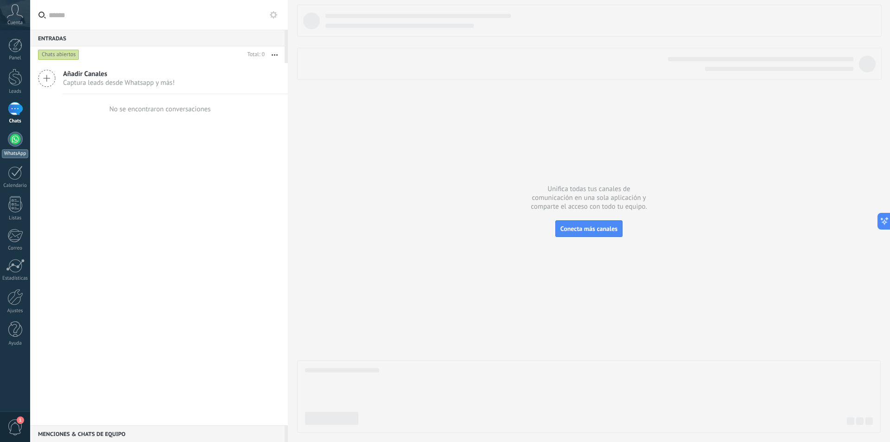
click at [20, 139] on div at bounding box center [15, 139] width 15 height 15
